Goal: Task Accomplishment & Management: Use online tool/utility

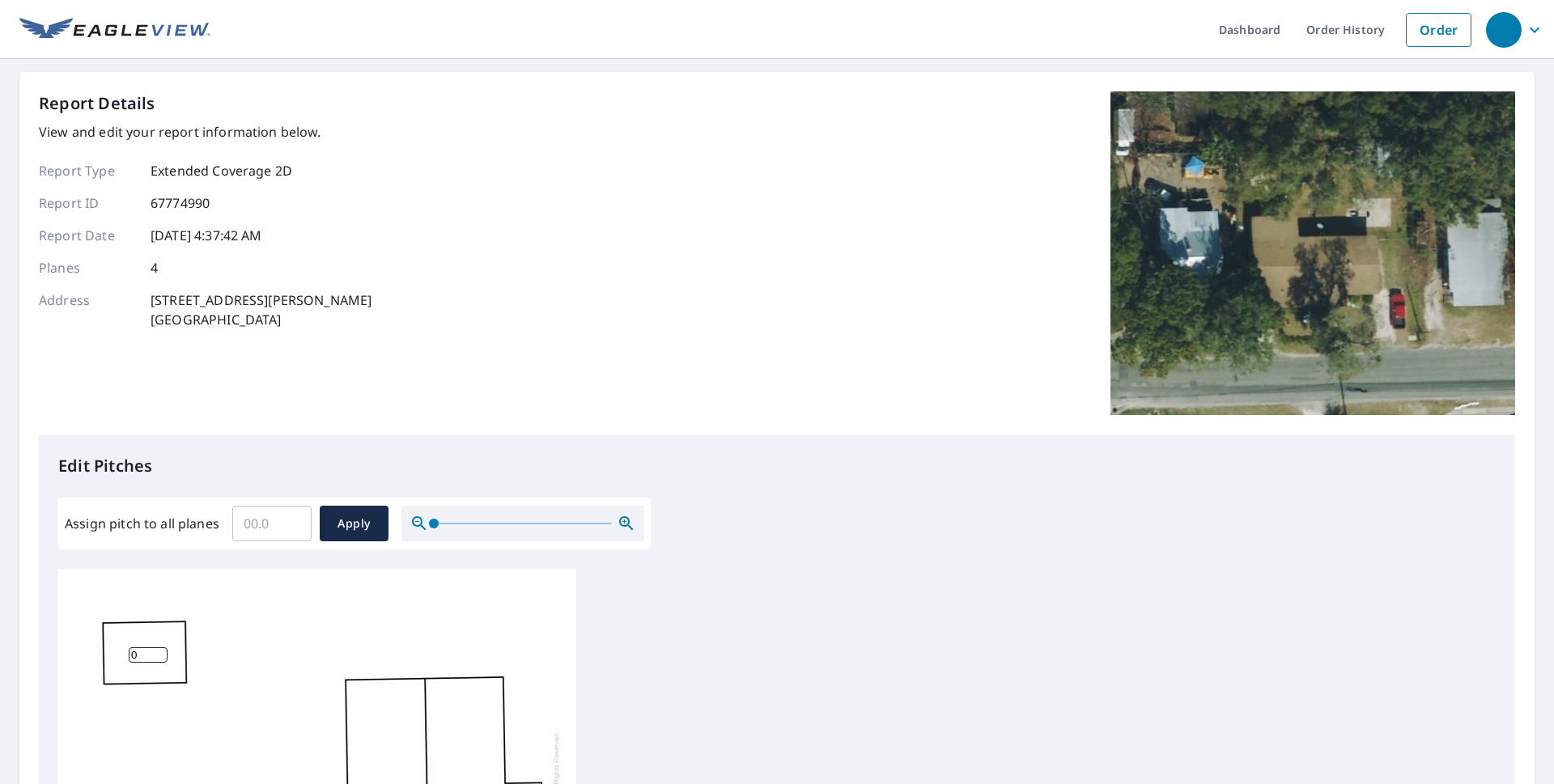
type input "0"
click at [284, 528] on input "0" at bounding box center [272, 523] width 80 height 45
click at [264, 528] on input "0" at bounding box center [272, 523] width 80 height 45
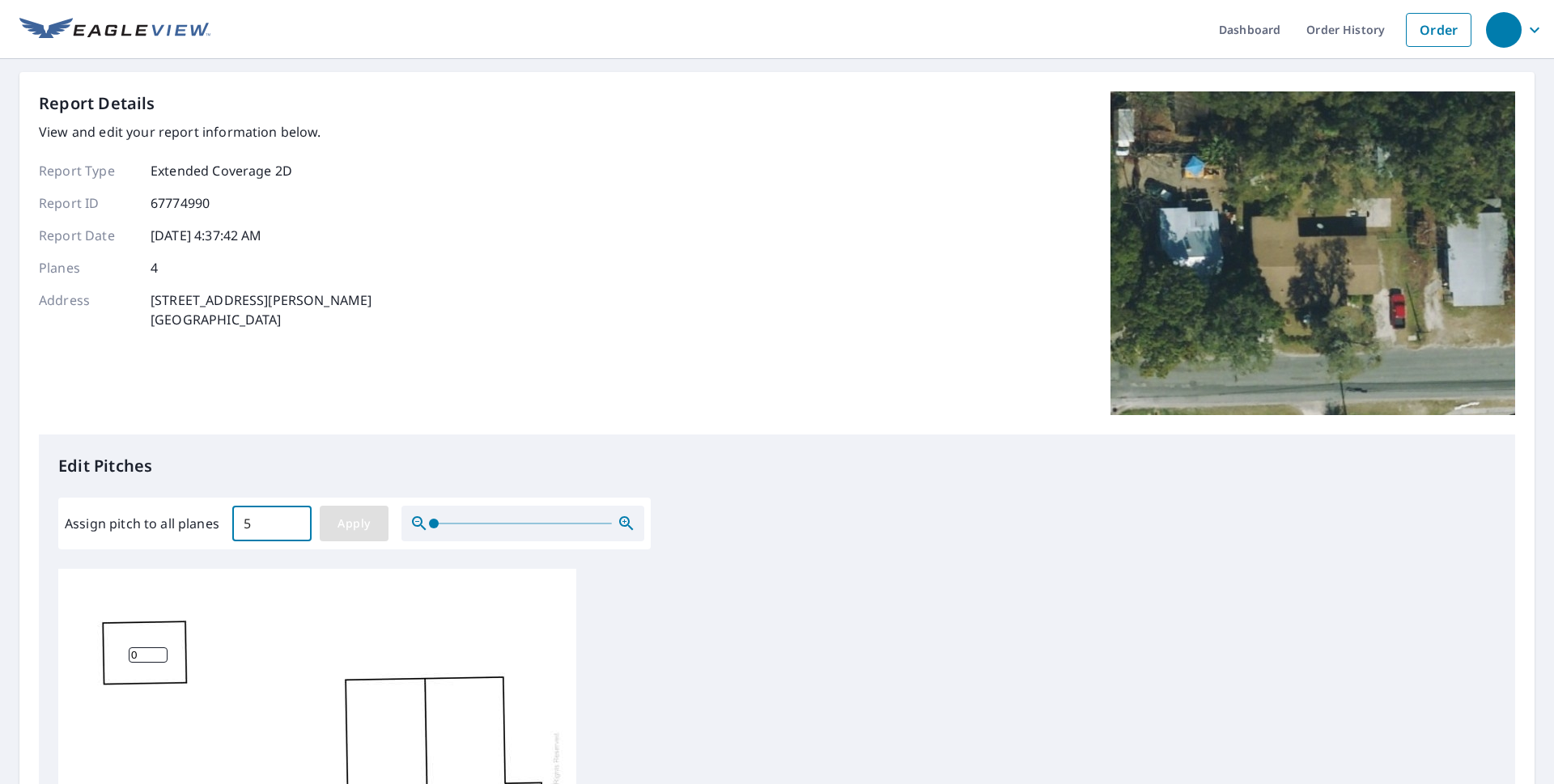
type input "5"
click at [364, 529] on span "Apply" at bounding box center [354, 524] width 43 height 21
type input "5"
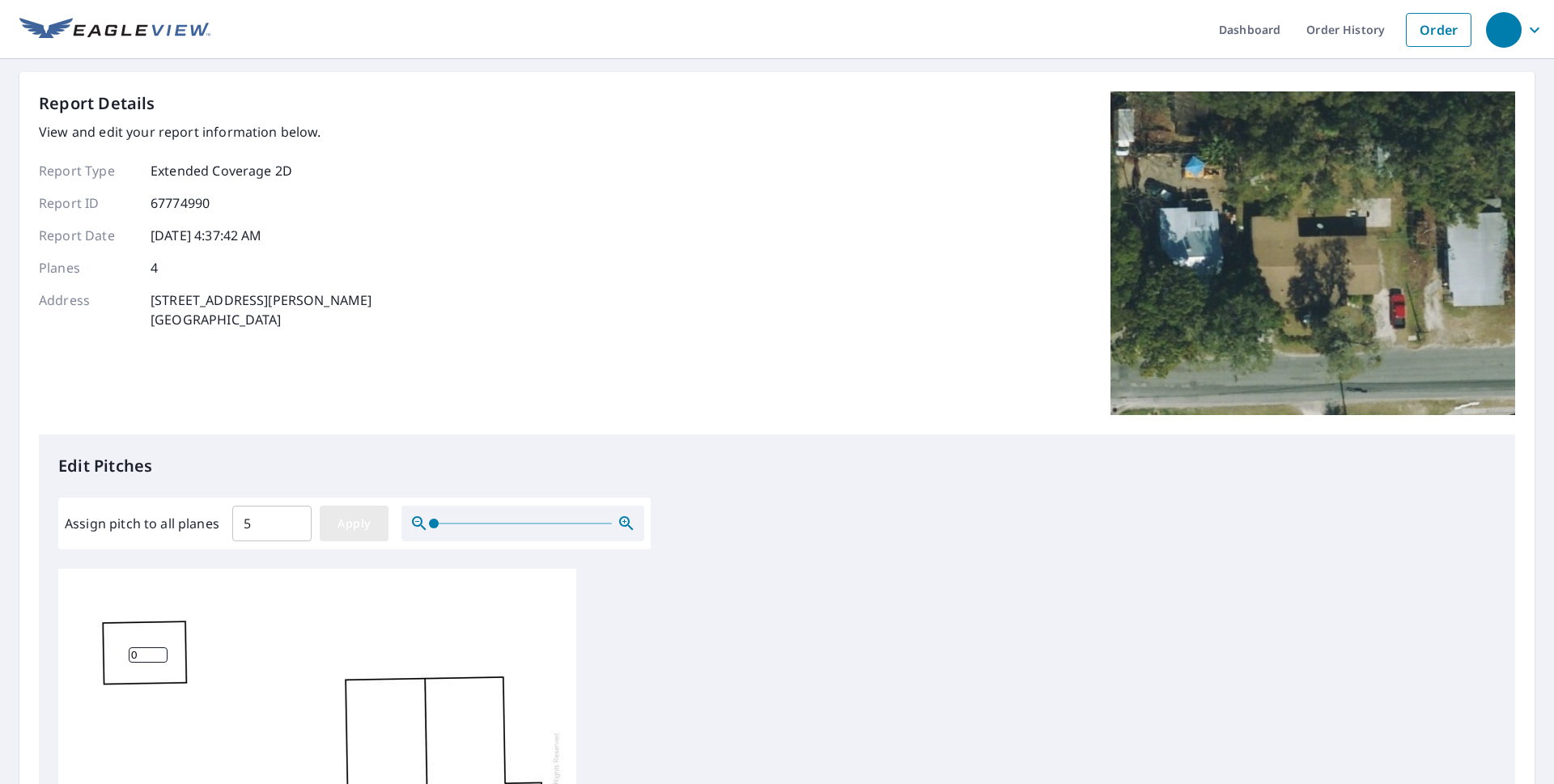
type input "5"
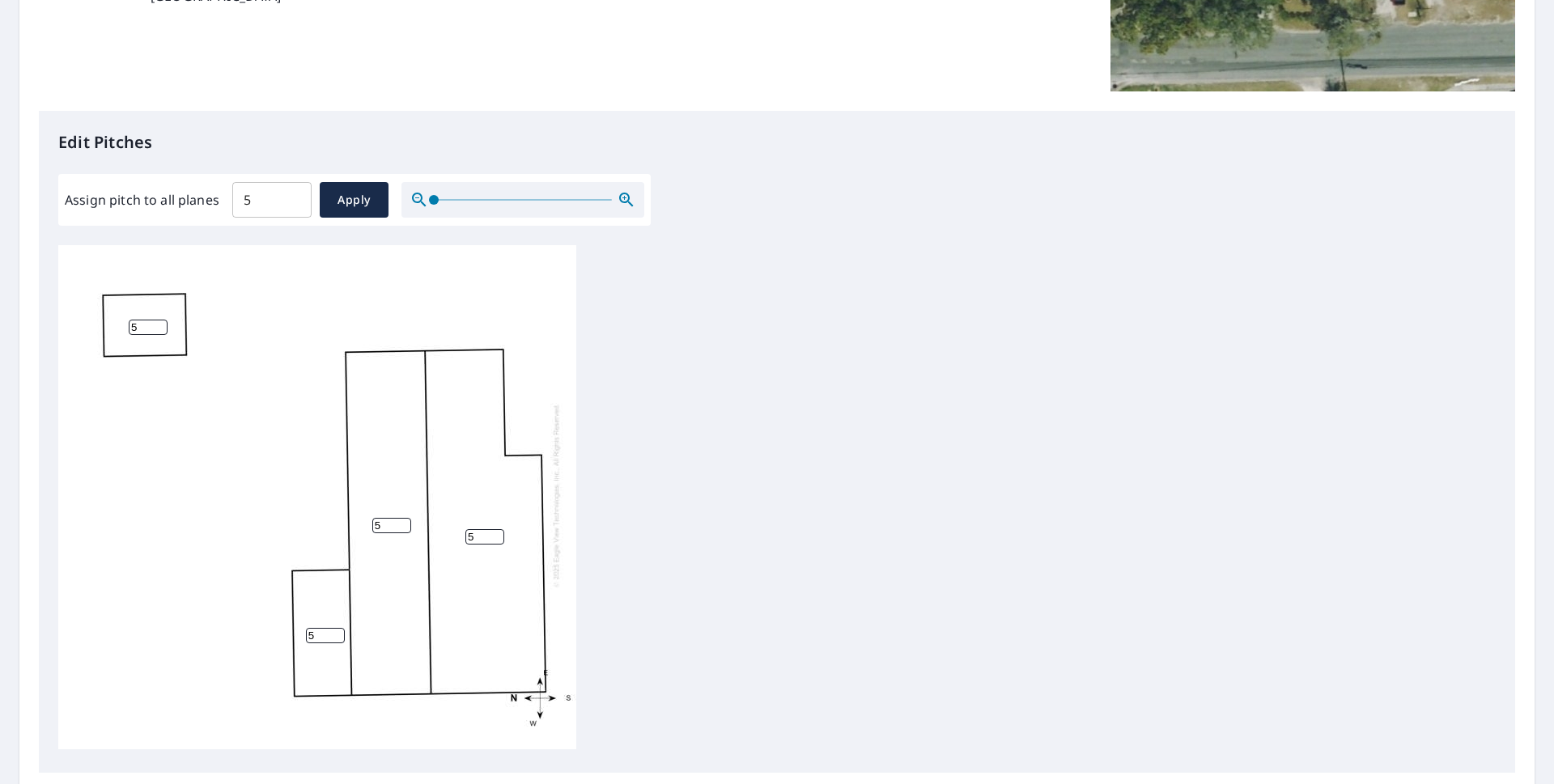
scroll to position [497, 0]
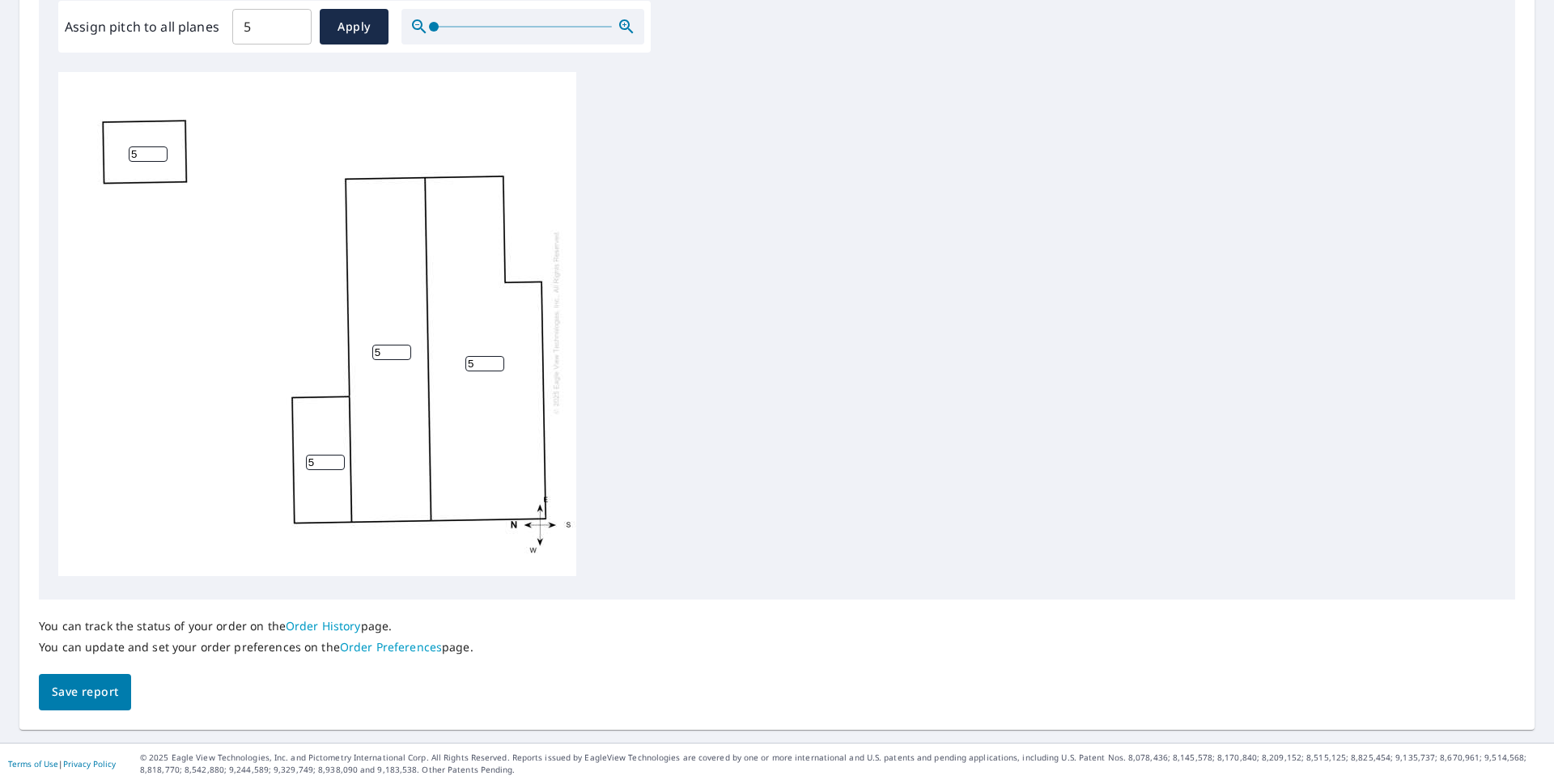
click at [326, 454] on input "5" at bounding box center [326, 462] width 39 height 16
type input "0"
click at [85, 692] on span "Save report" at bounding box center [85, 692] width 67 height 21
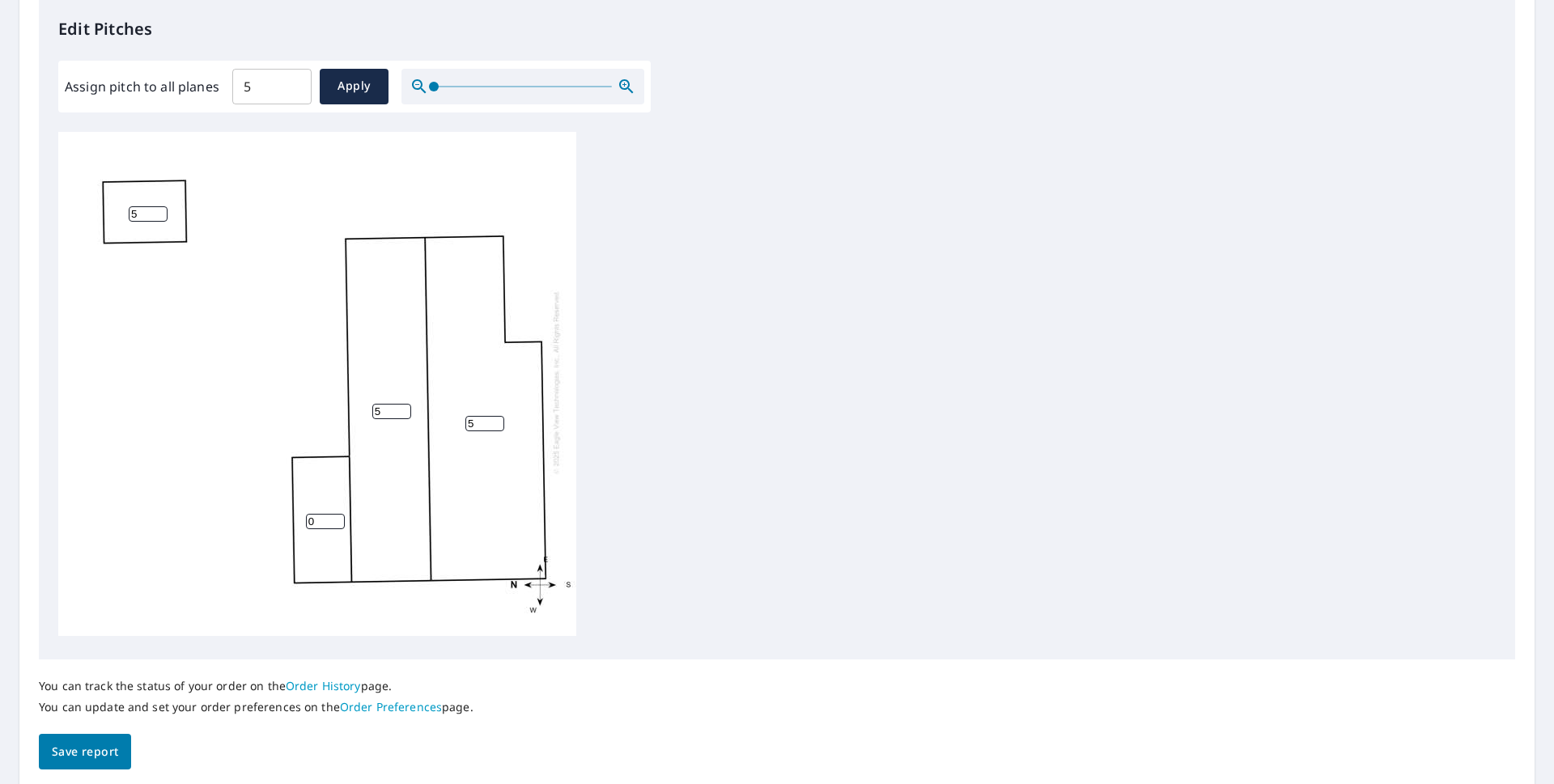
scroll to position [0, 0]
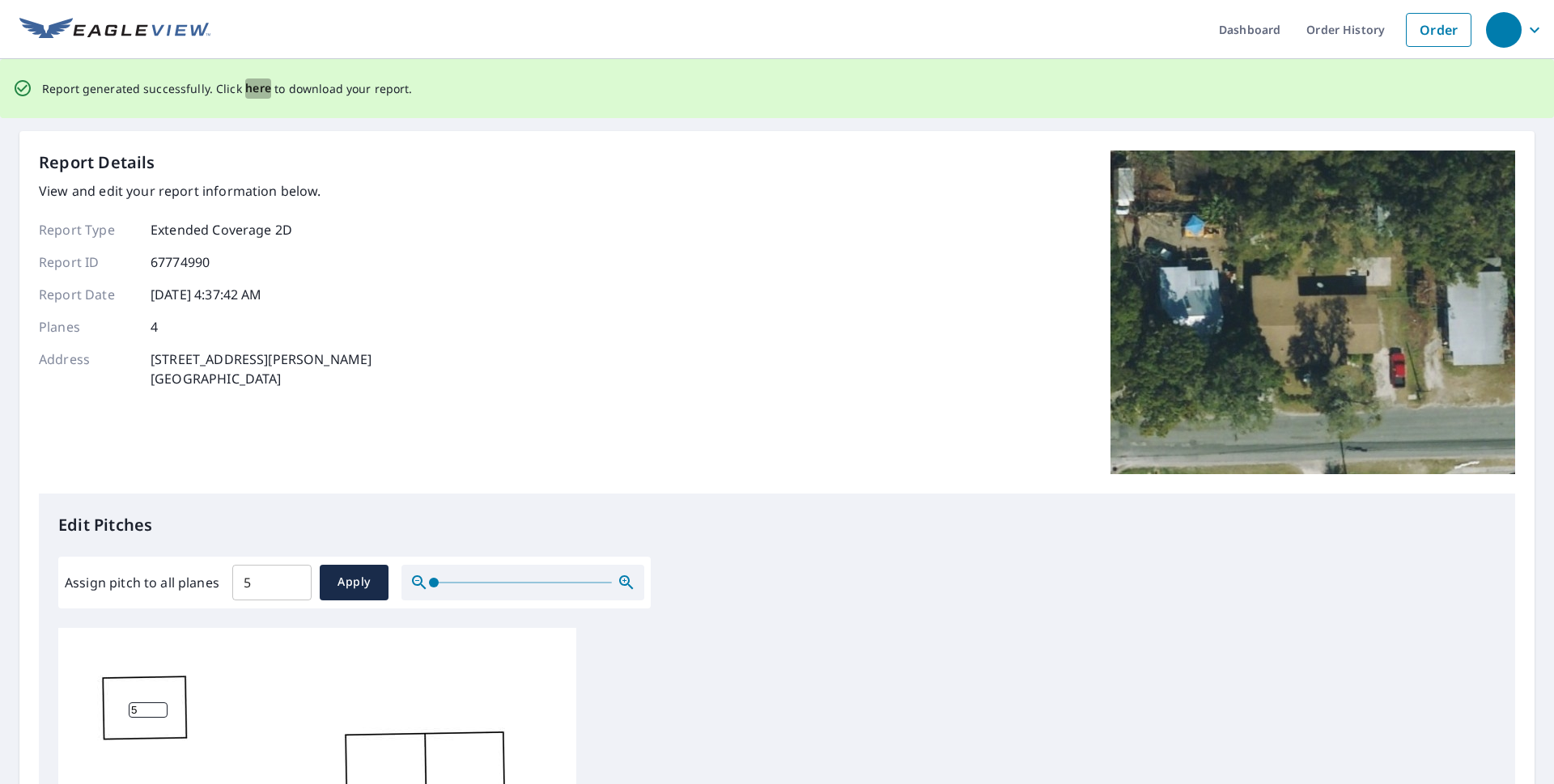
click at [246, 81] on span "here" at bounding box center [258, 88] width 27 height 21
